Goal: Transaction & Acquisition: Purchase product/service

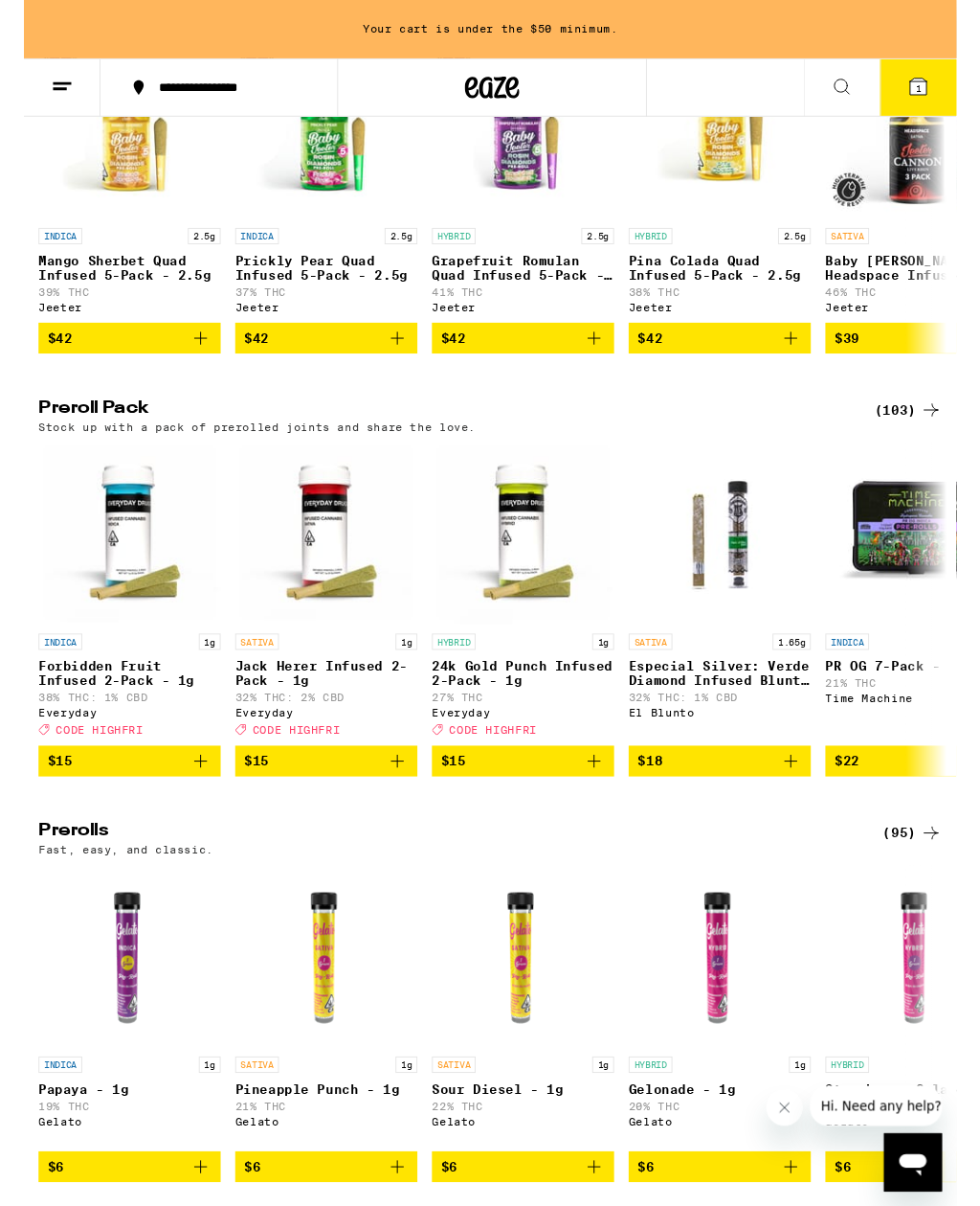
scroll to position [0, 25]
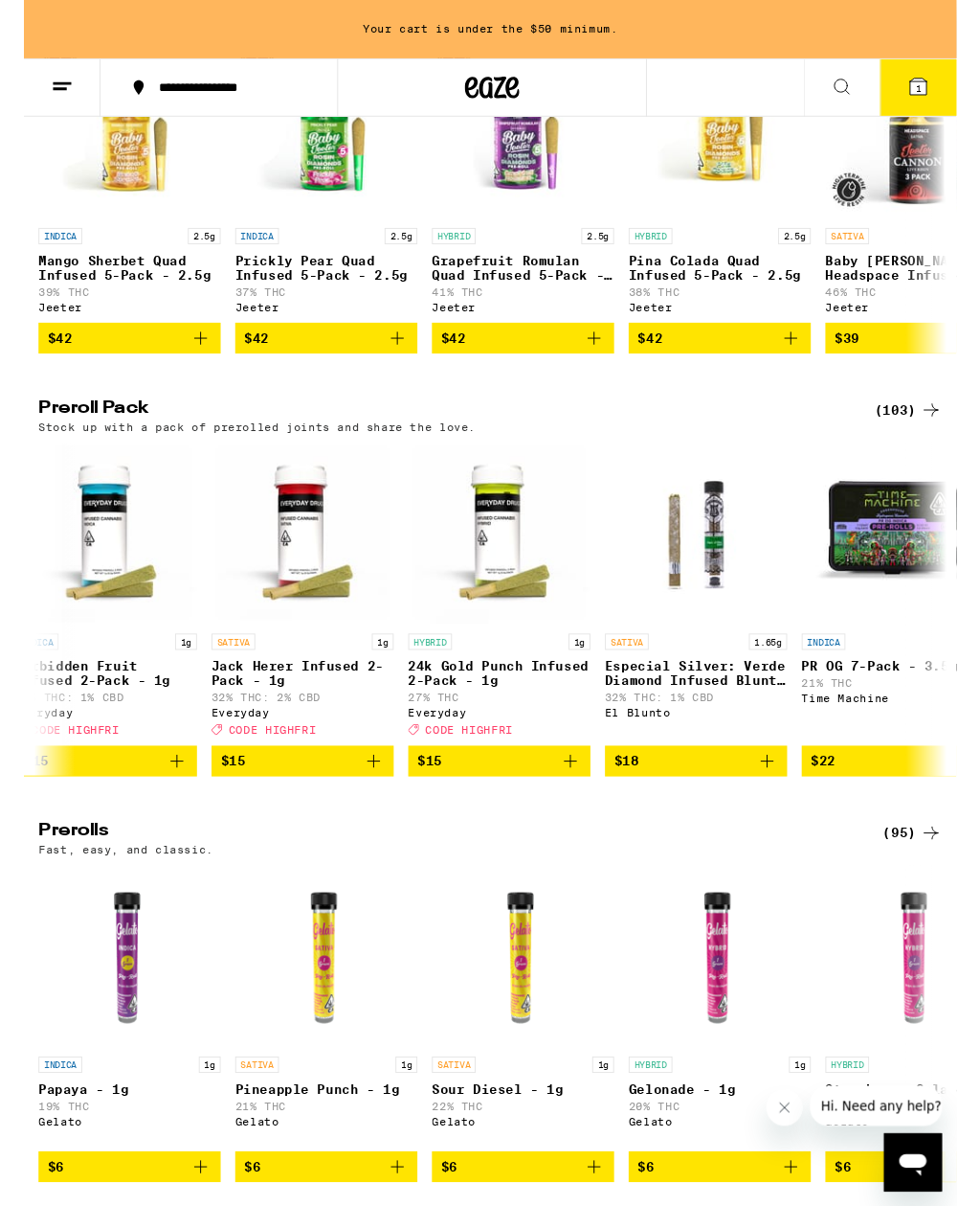
click at [949, 17] on icon at bounding box center [952, 4] width 23 height 23
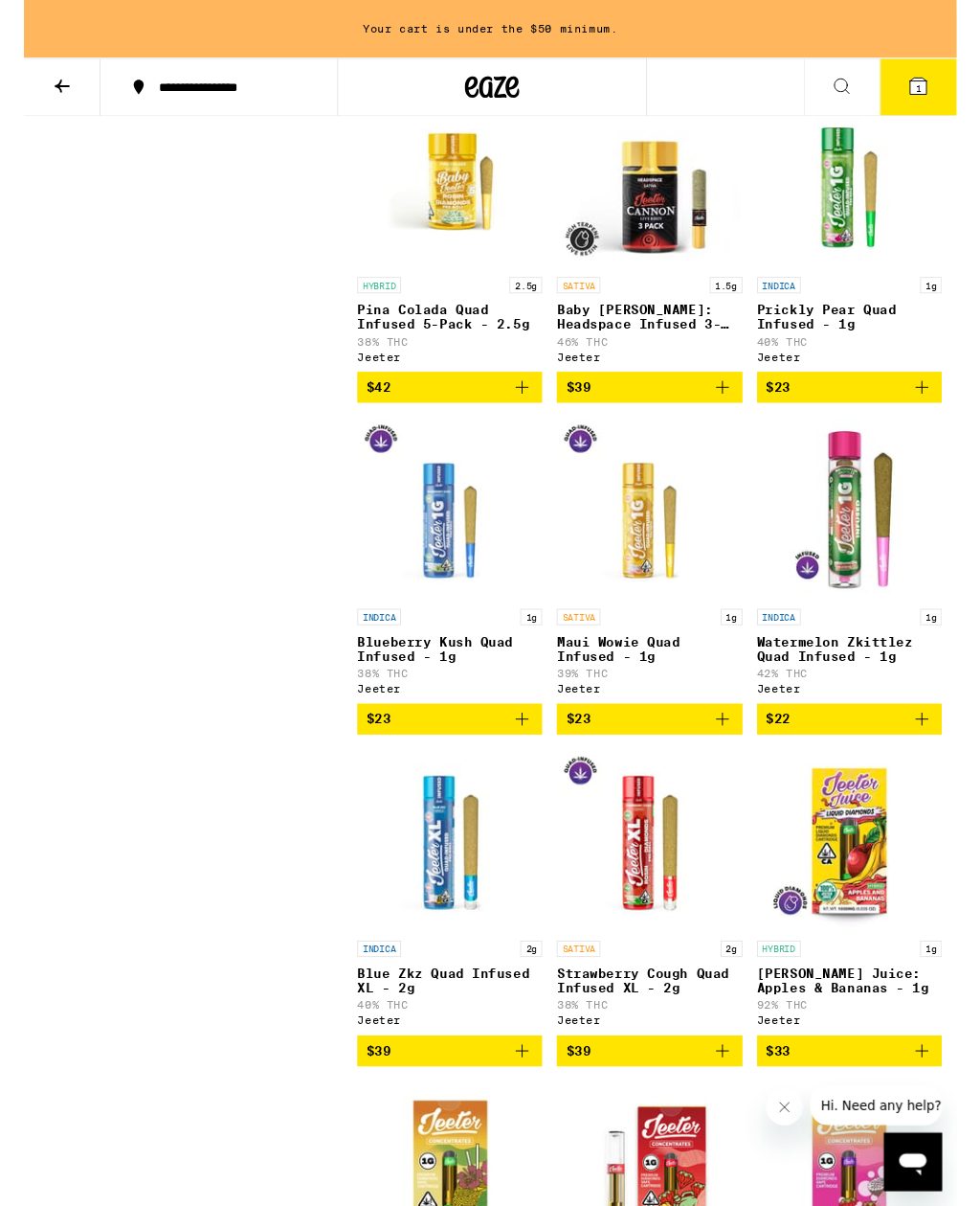
scroll to position [648, 0]
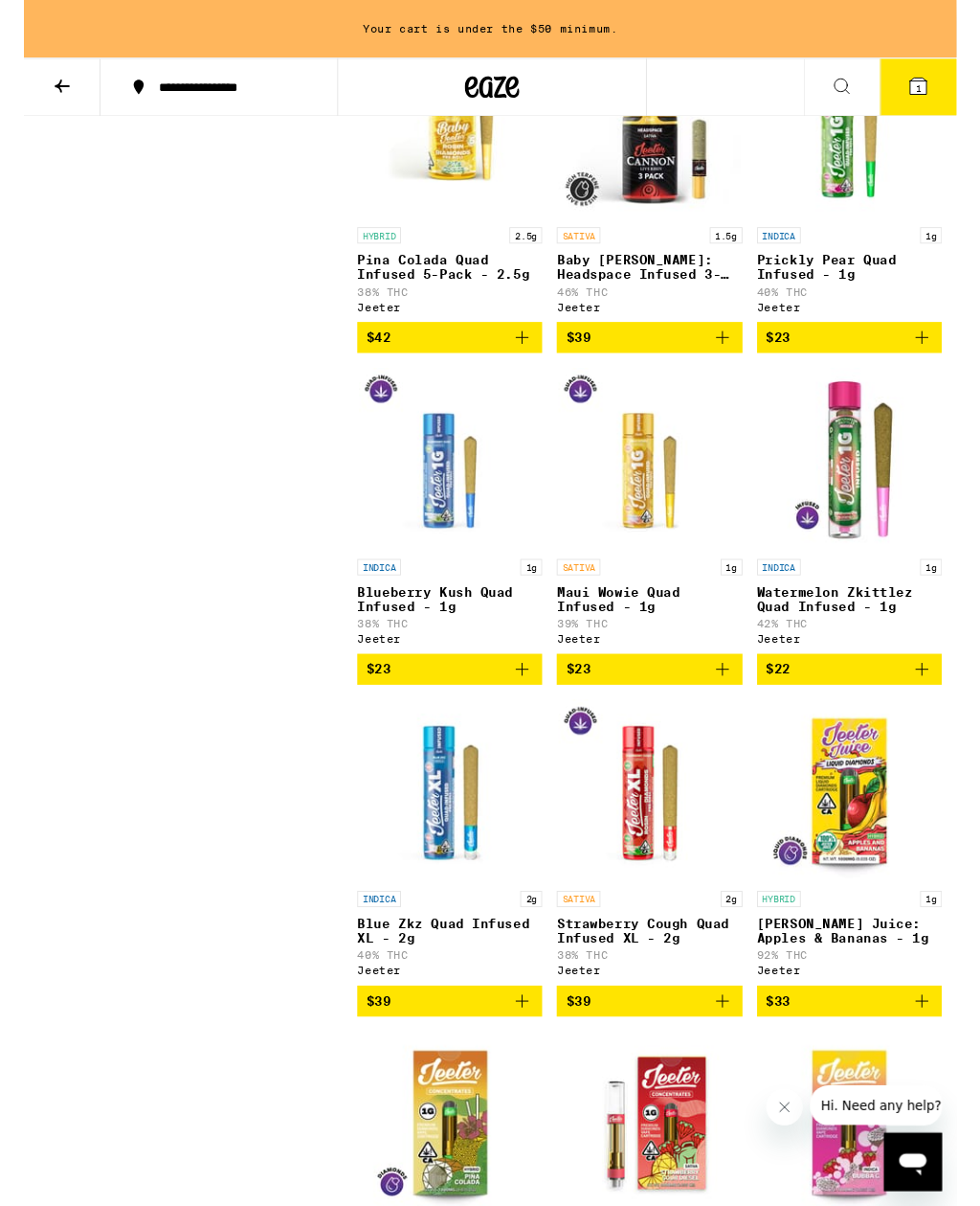
click at [956, 720] on button "$22" at bounding box center [867, 704] width 194 height 33
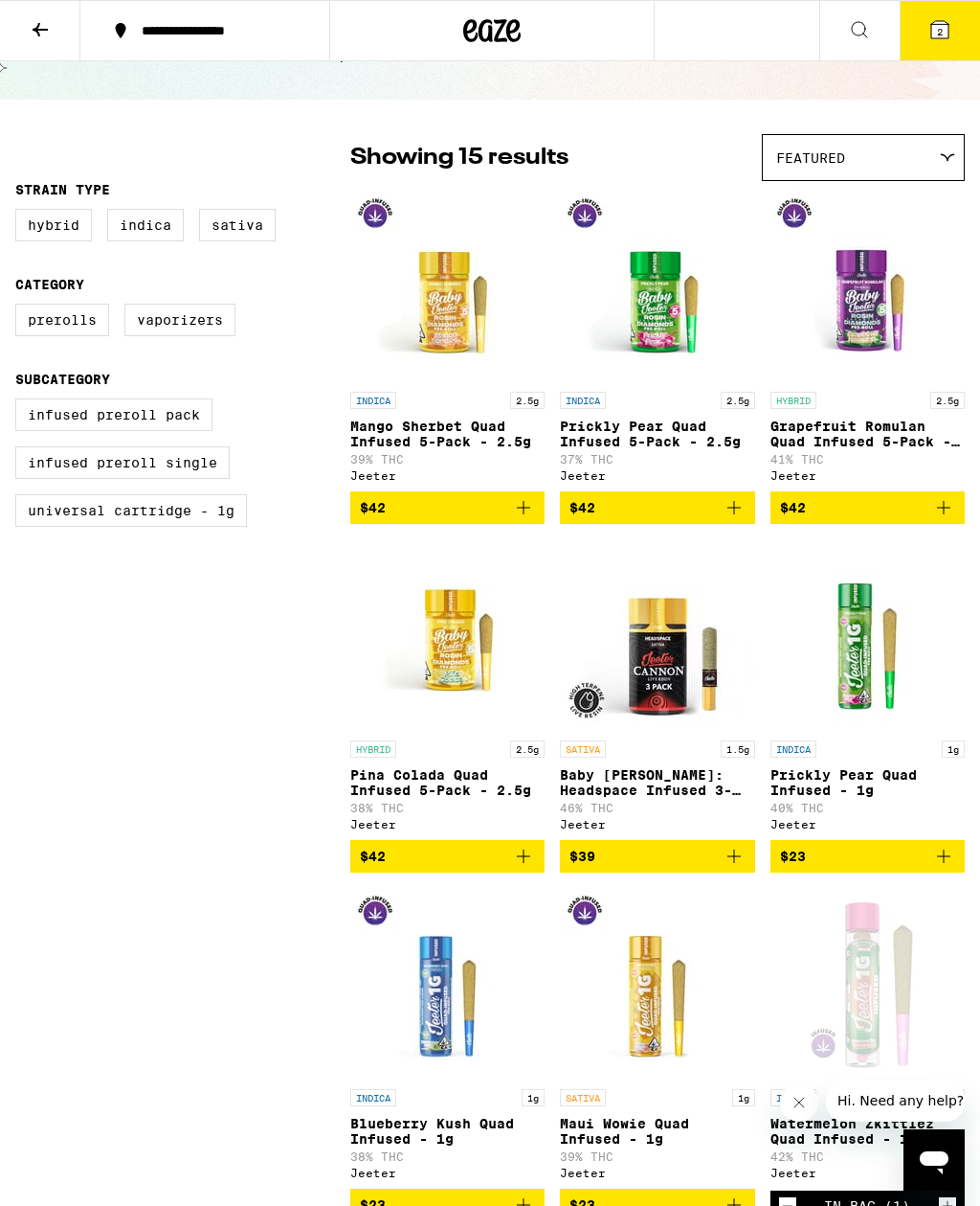
scroll to position [0, 0]
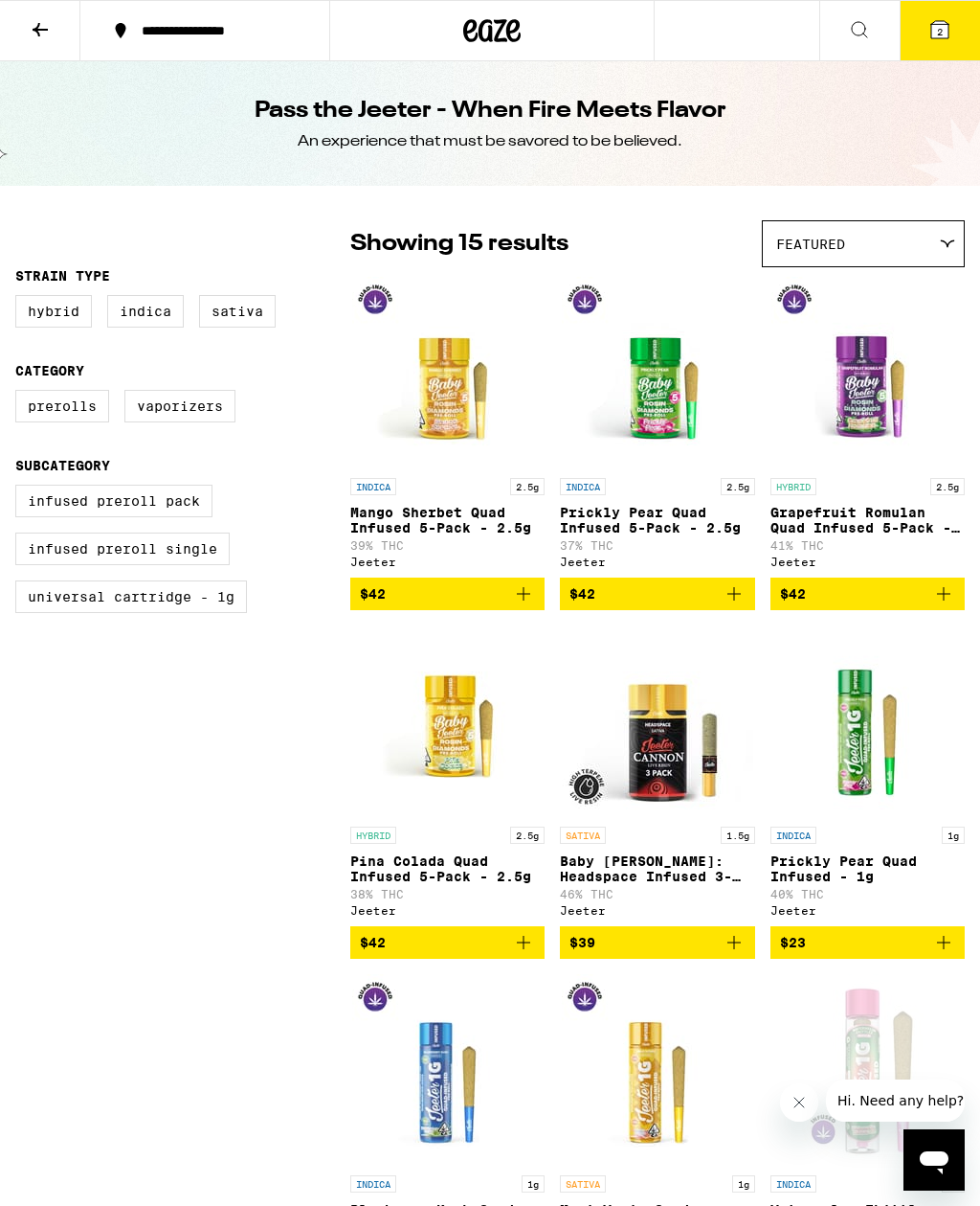
click at [738, 601] on icon "Add to bag" at bounding box center [734, 593] width 23 height 23
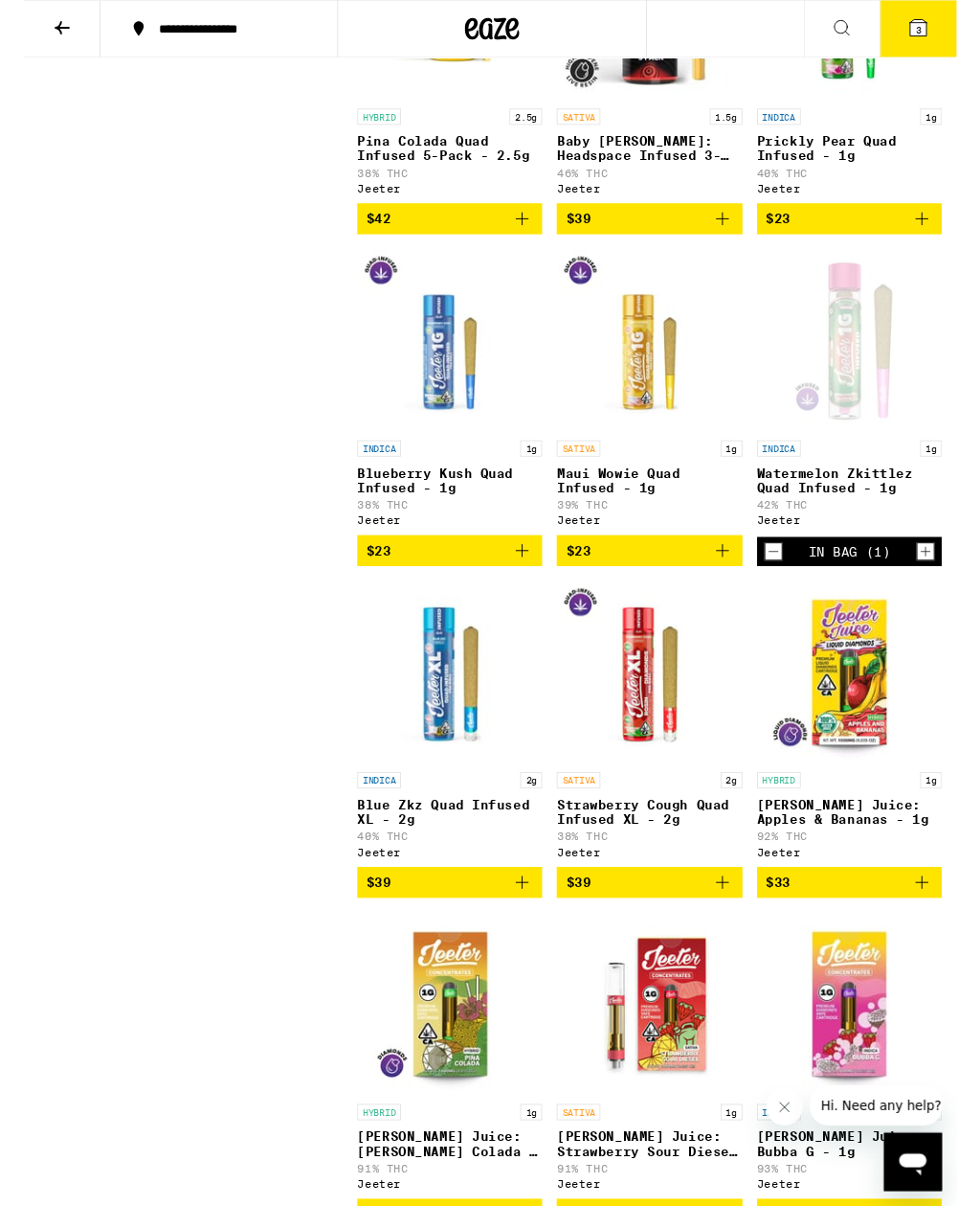
click at [520, 591] on icon "Add to bag" at bounding box center [523, 578] width 23 height 23
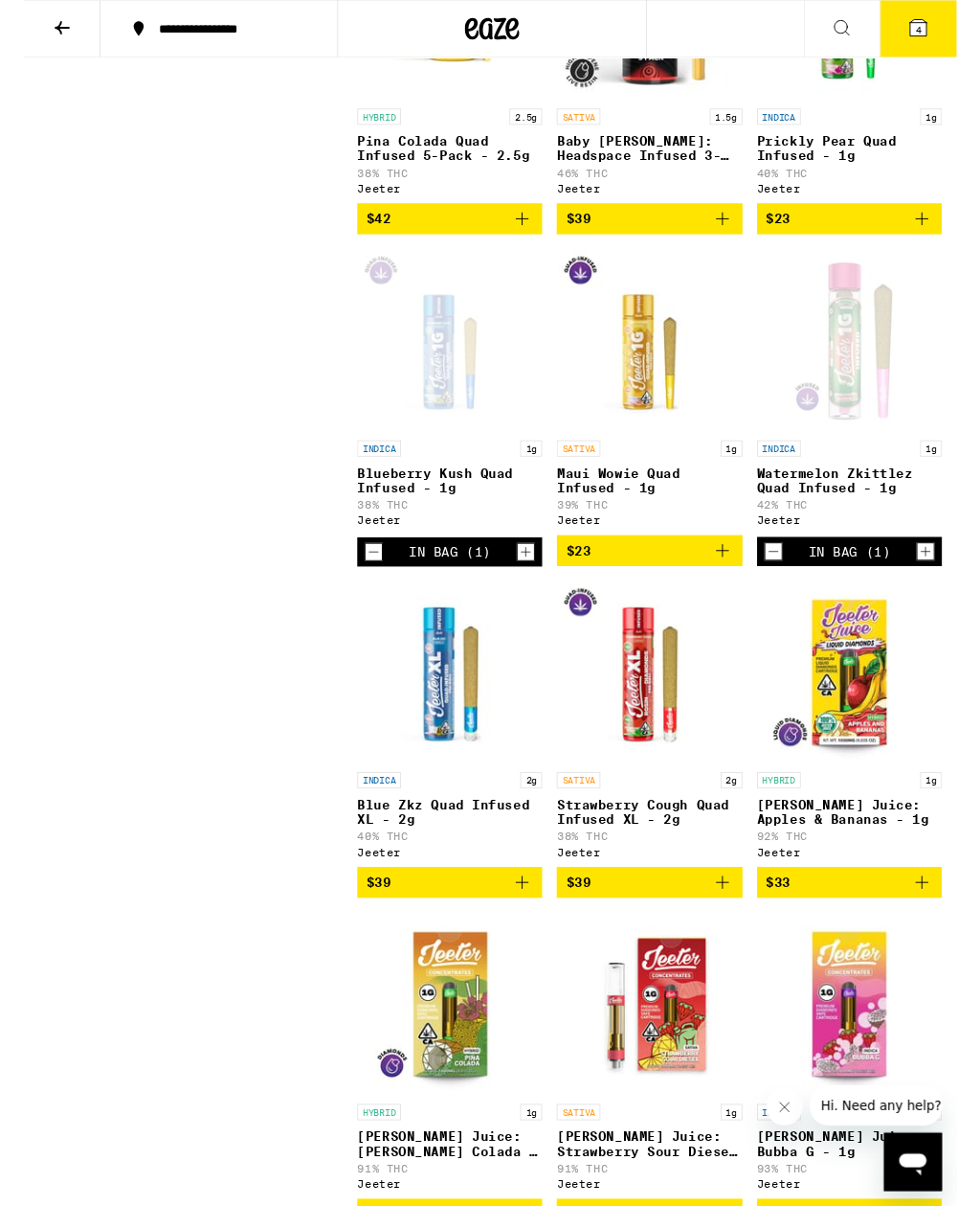
scroll to position [712, 0]
click at [359, 591] on icon "Decrement" at bounding box center [366, 578] width 17 height 23
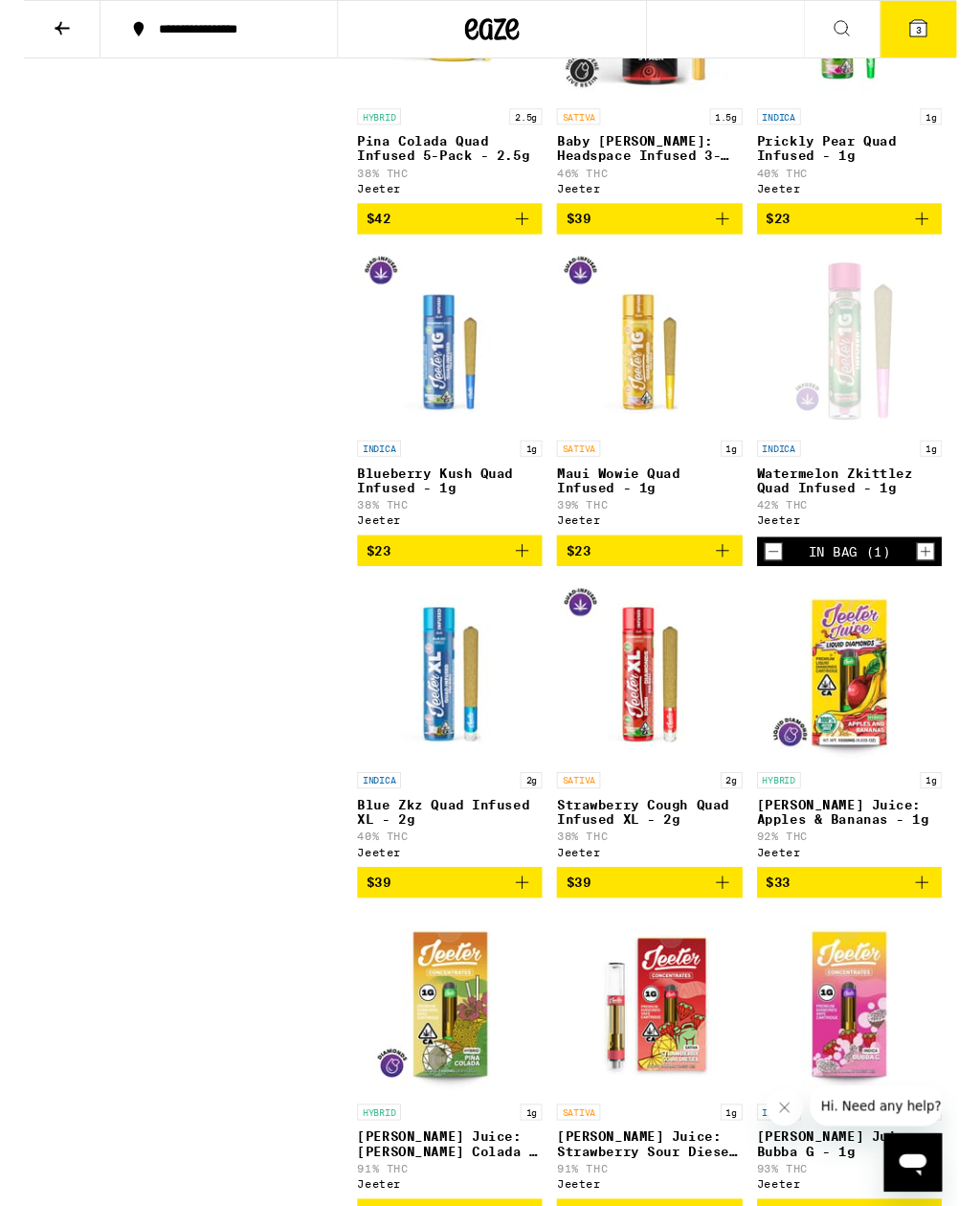
click at [534, 938] on icon "Add to bag" at bounding box center [523, 926] width 23 height 23
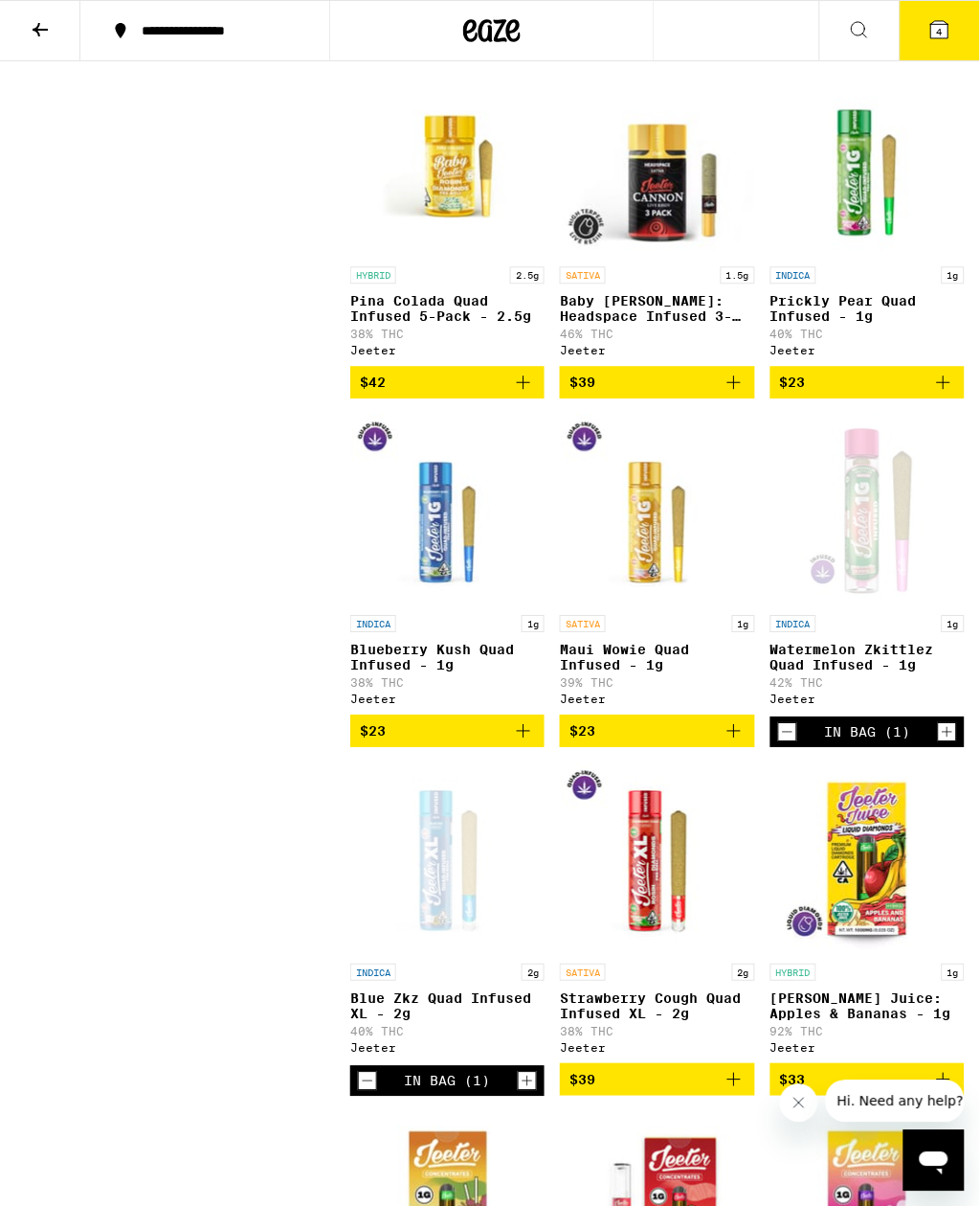
scroll to position [561, 0]
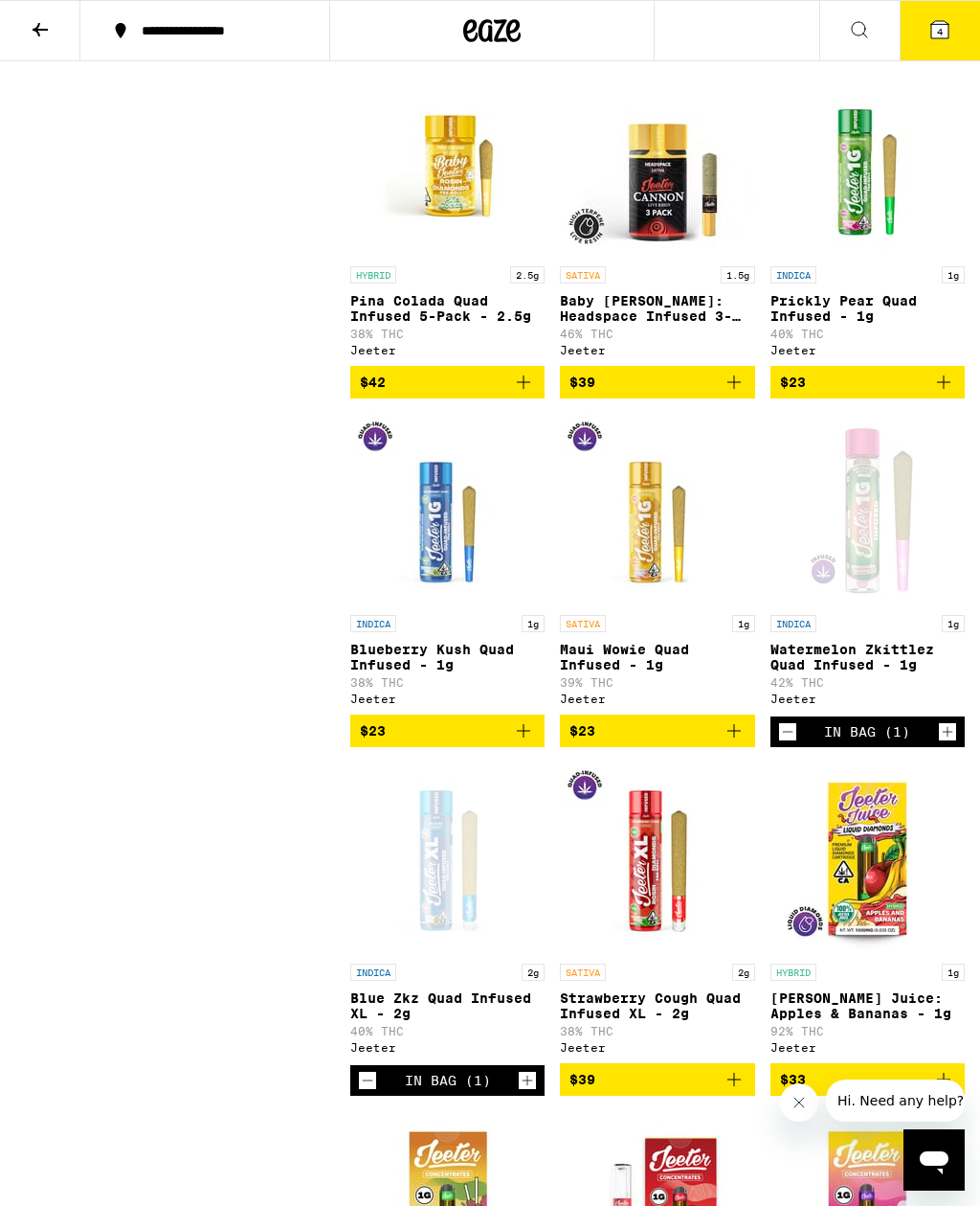
click at [947, 44] on button "4" at bounding box center [940, 31] width 81 height 59
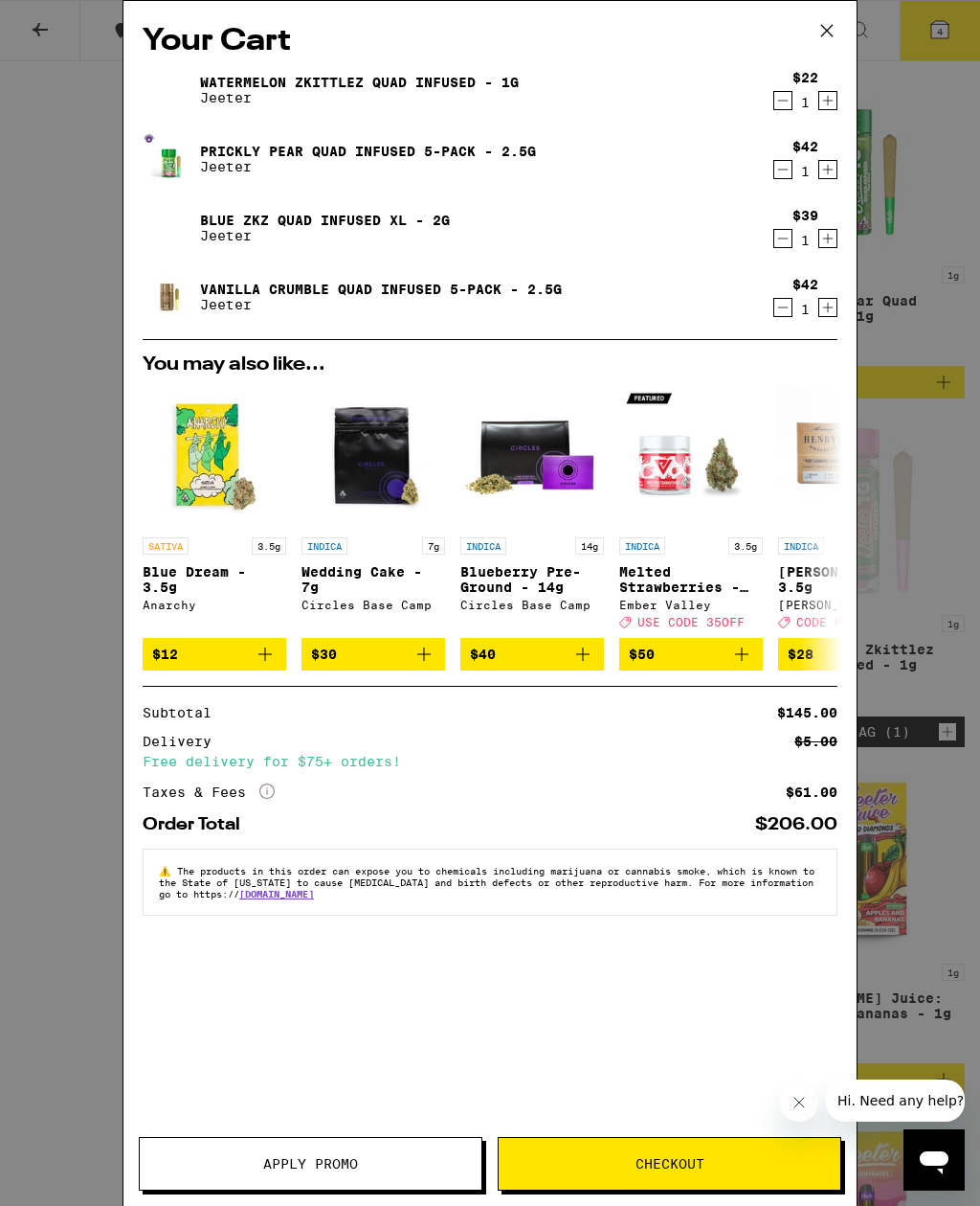
click at [488, 297] on link "Vanilla Crumble Quad Infused 5-Pack - 2.5g" at bounding box center [380, 290] width 361 height 16
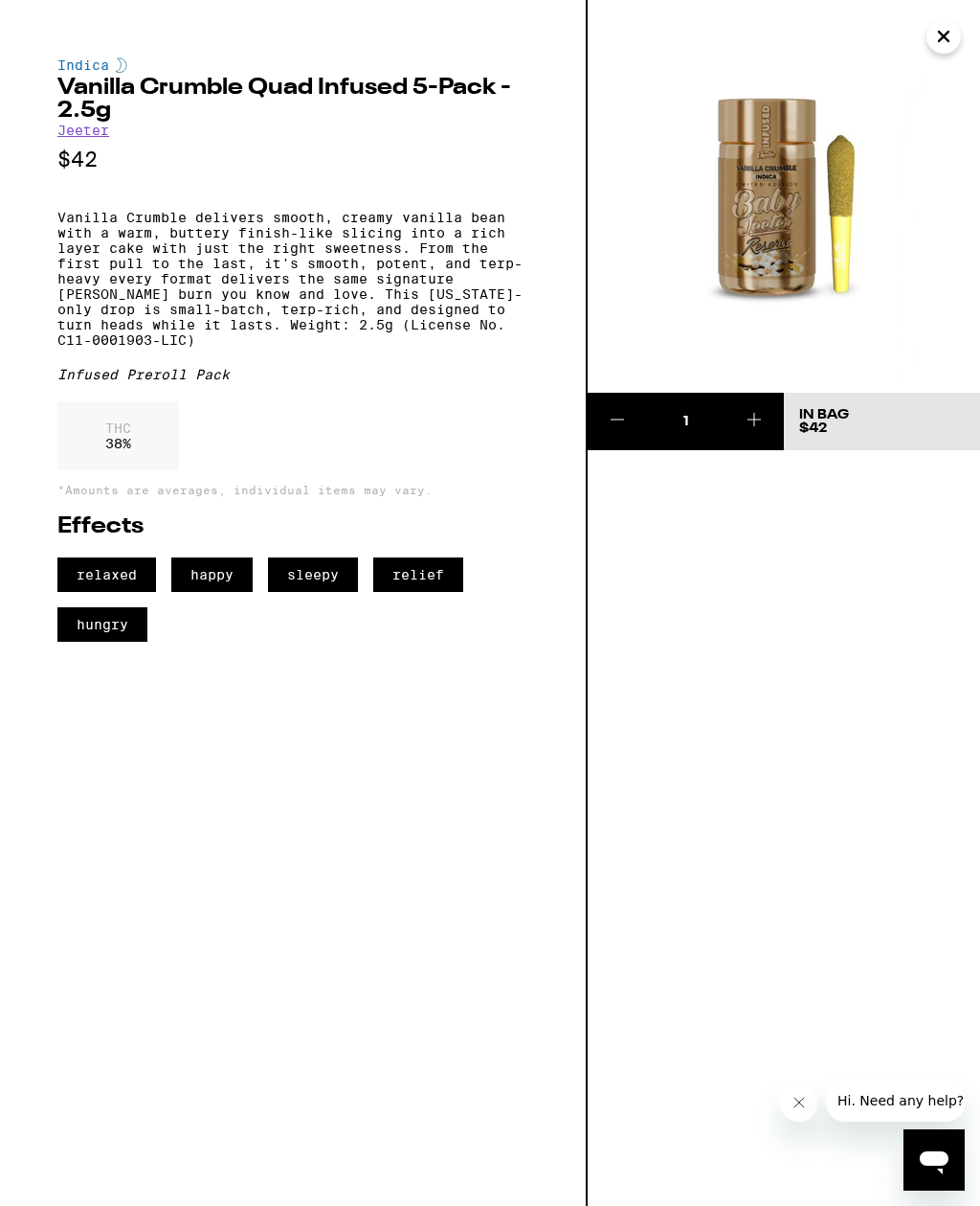
click at [948, 50] on icon "Close" at bounding box center [944, 35] width 23 height 29
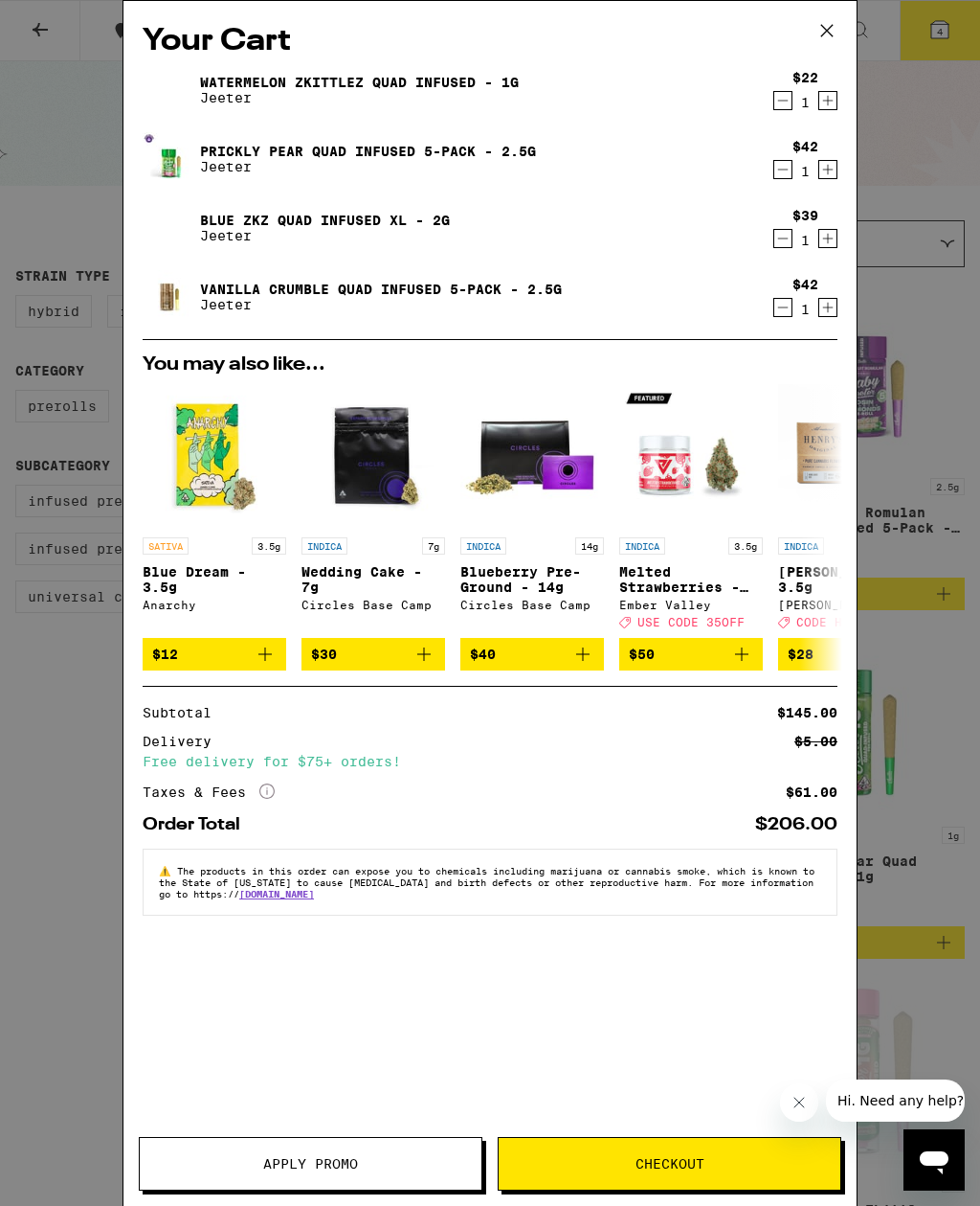
click at [783, 105] on icon "Decrement" at bounding box center [782, 100] width 17 height 23
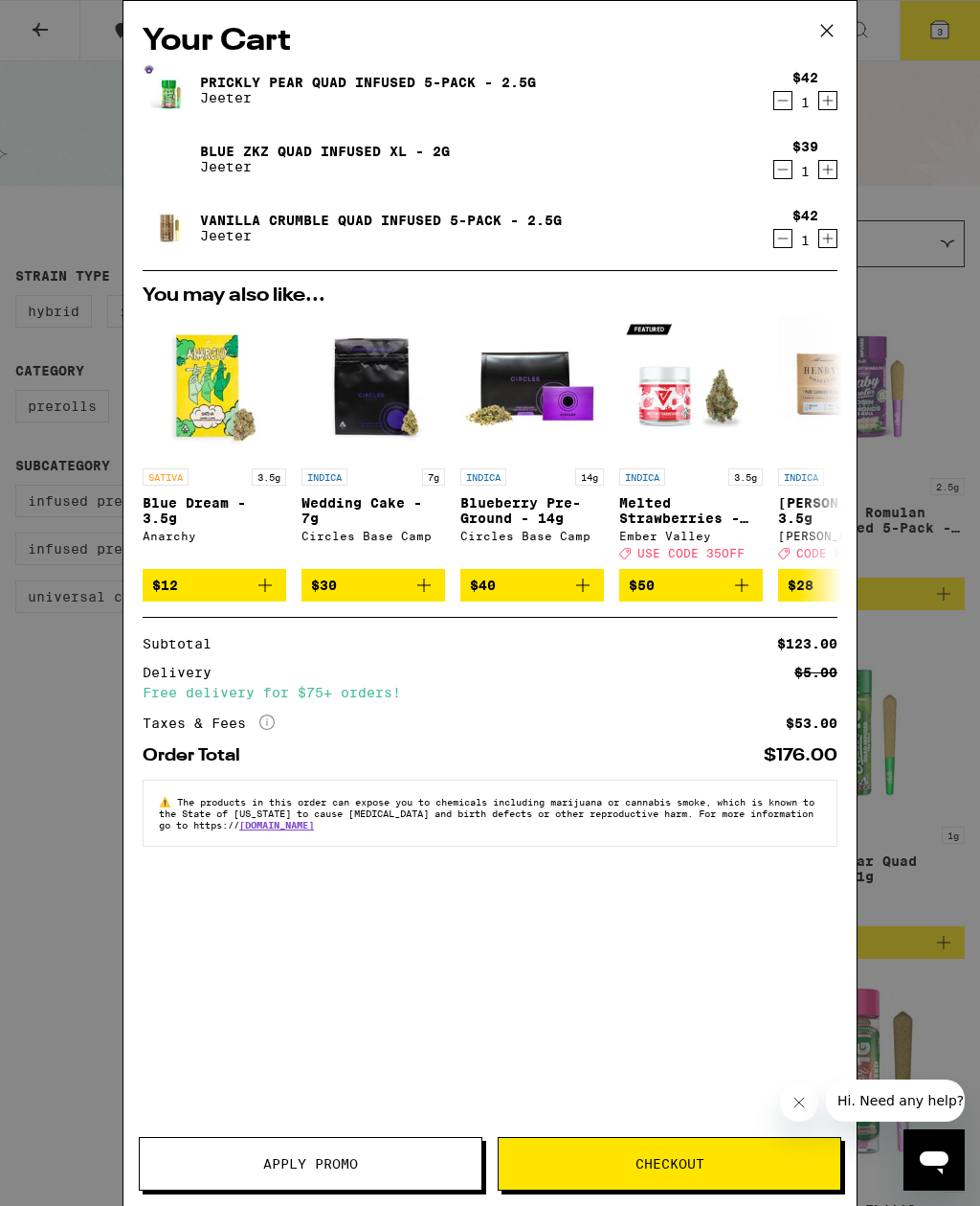
click at [784, 249] on icon "Decrement" at bounding box center [782, 237] width 17 height 23
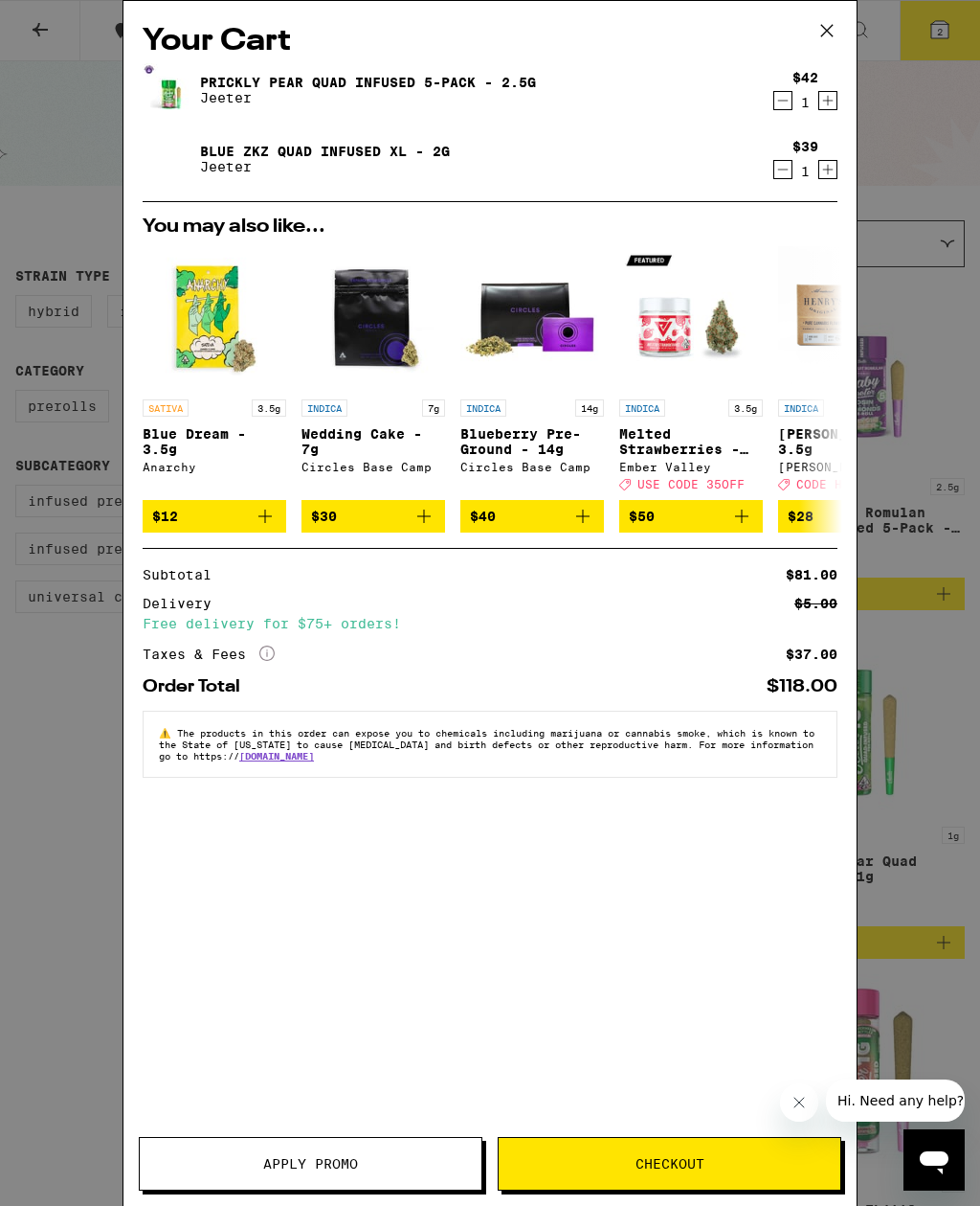
click at [833, 37] on icon at bounding box center [826, 31] width 29 height 29
click at [60, 685] on div "Your Cart Prickly Pear Quad Infused 5-Pack - 2.5g [PERSON_NAME] $42 1 Blue Zkz …" at bounding box center [490, 603] width 980 height 1206
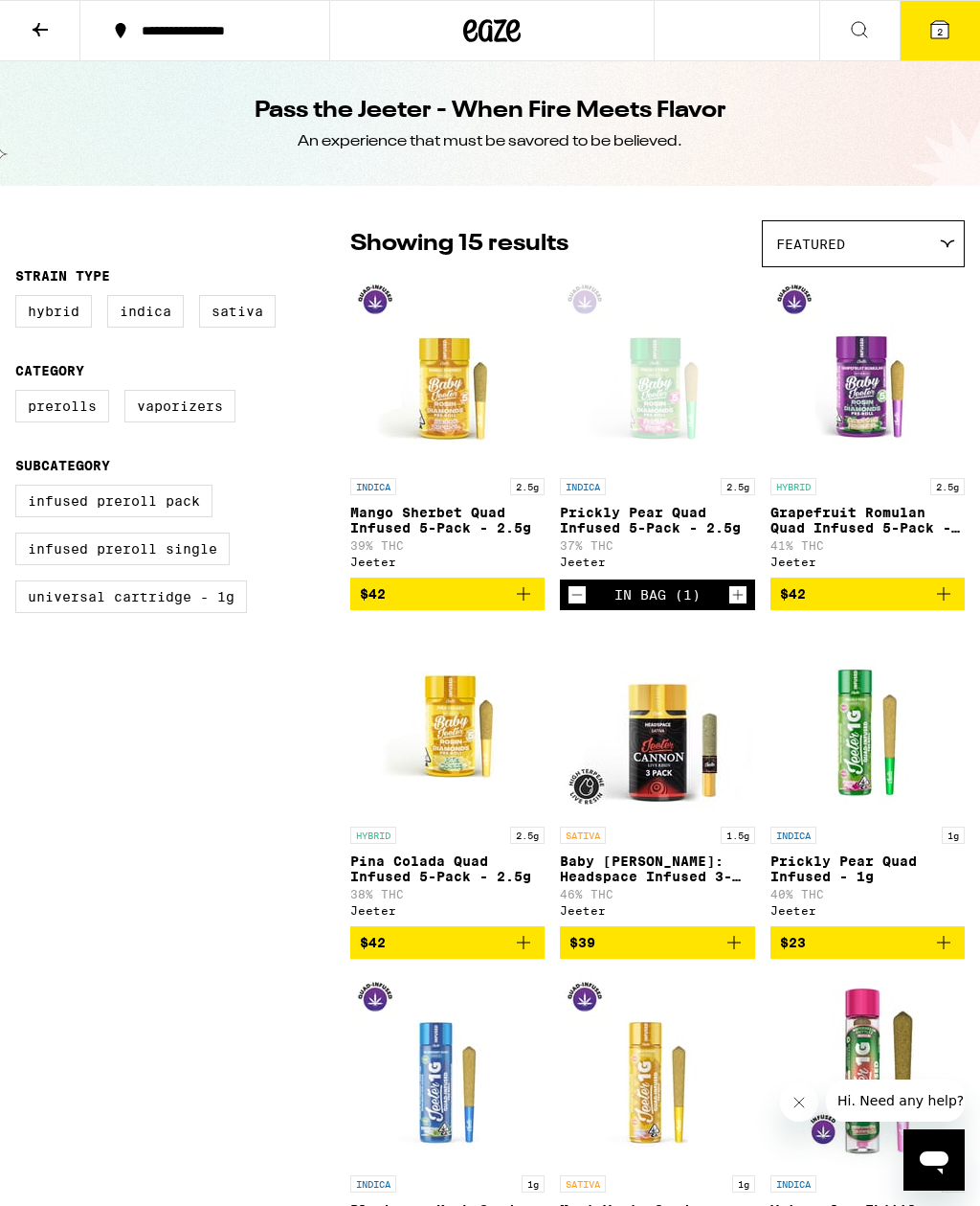
click at [955, 31] on button "2" at bounding box center [940, 31] width 81 height 59
